Goal: Transaction & Acquisition: Purchase product/service

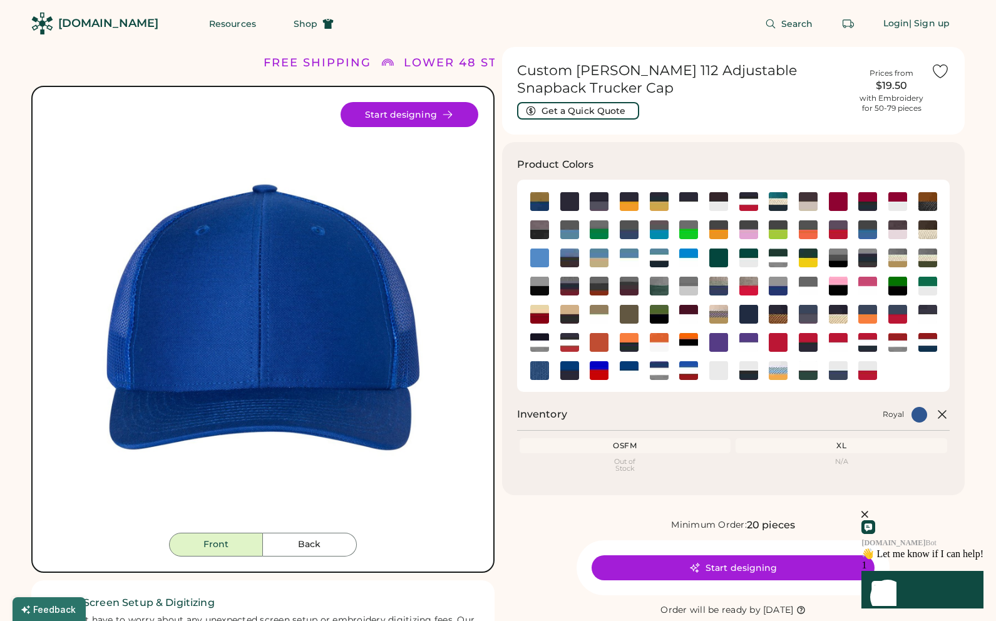
click at [331, 553] on button "Back" at bounding box center [310, 545] width 94 height 24
click at [311, 541] on button "Back" at bounding box center [310, 545] width 94 height 24
